Goal: Find specific page/section: Find specific page/section

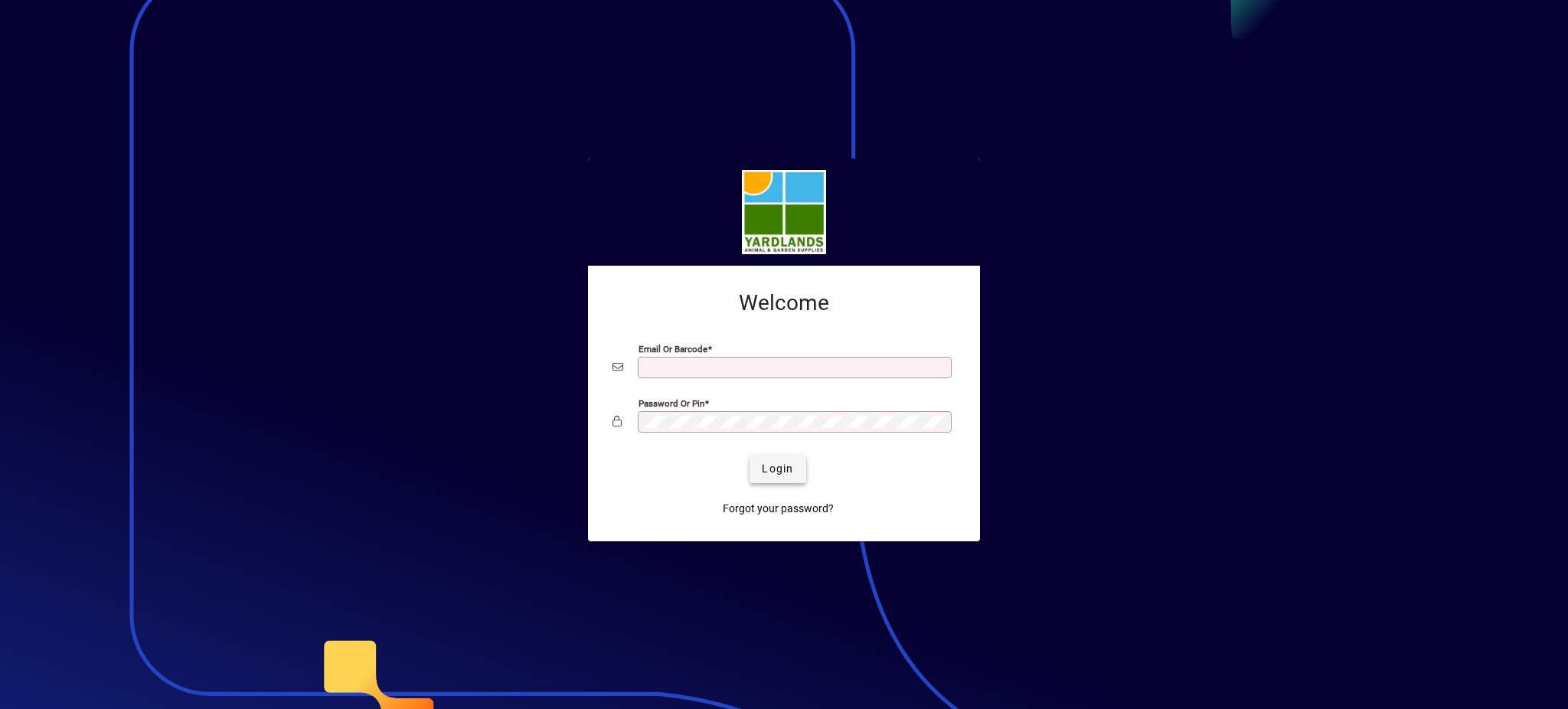
type input "**********"
click at [786, 469] on span "Login" at bounding box center [778, 469] width 32 height 16
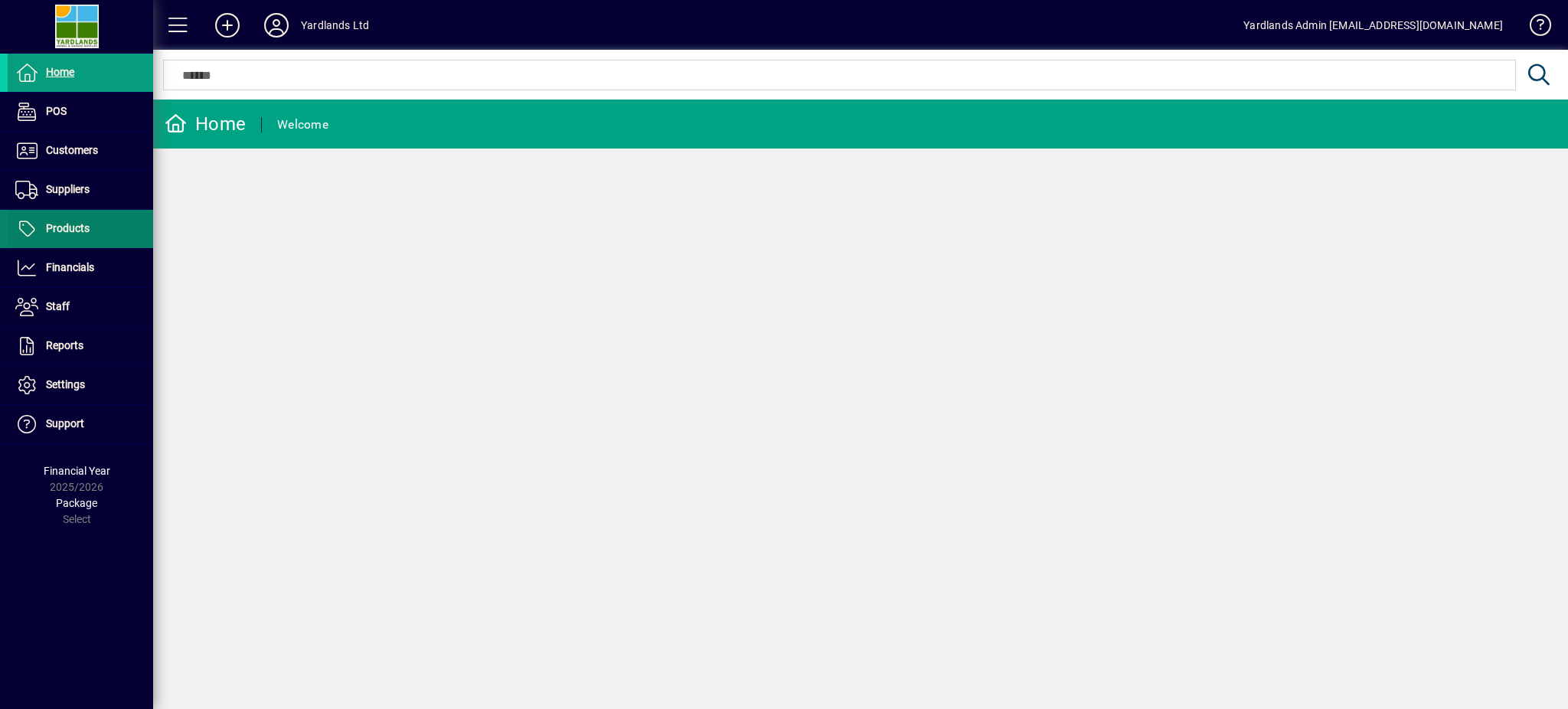
click at [49, 224] on span "Products" at bounding box center [67, 228] width 43 height 12
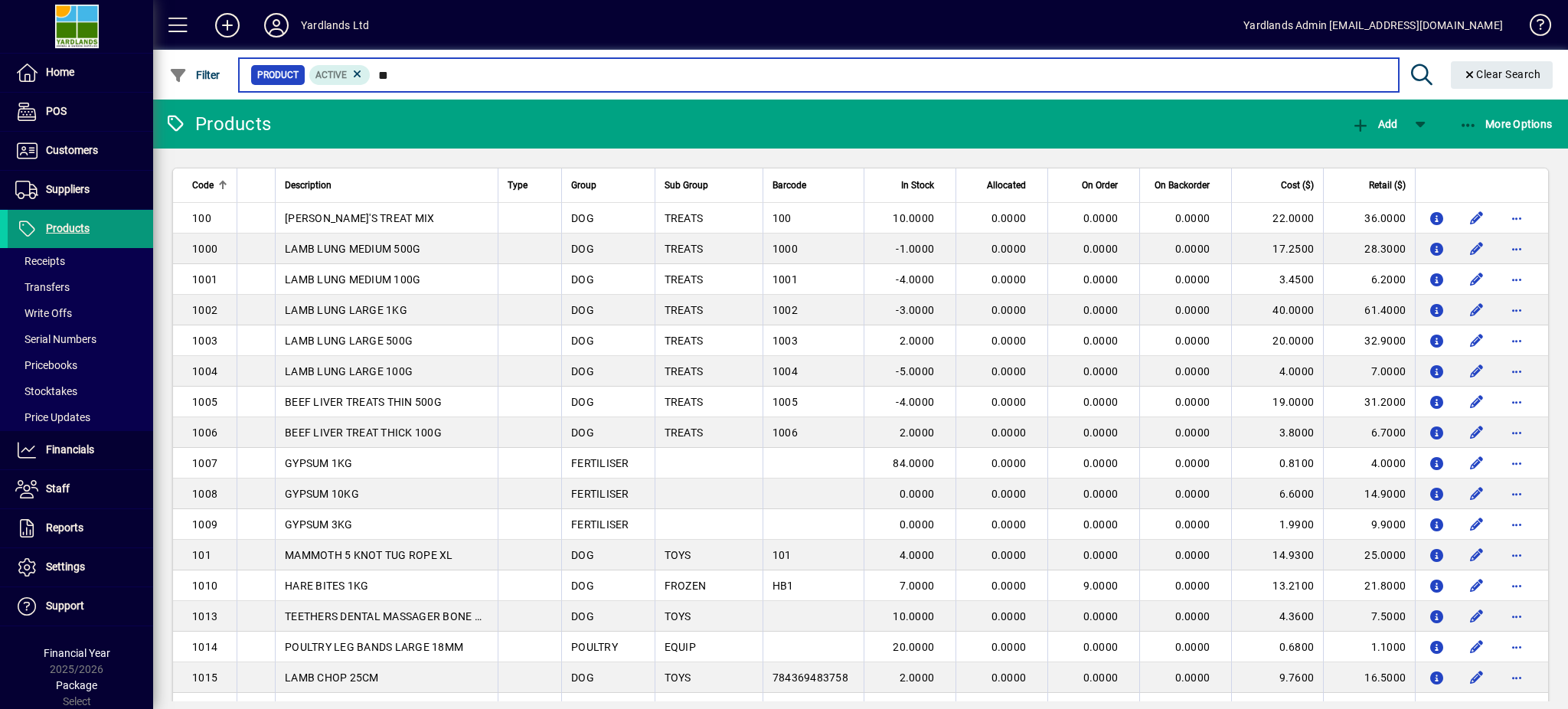
type input "***"
